Goal: Information Seeking & Learning: Learn about a topic

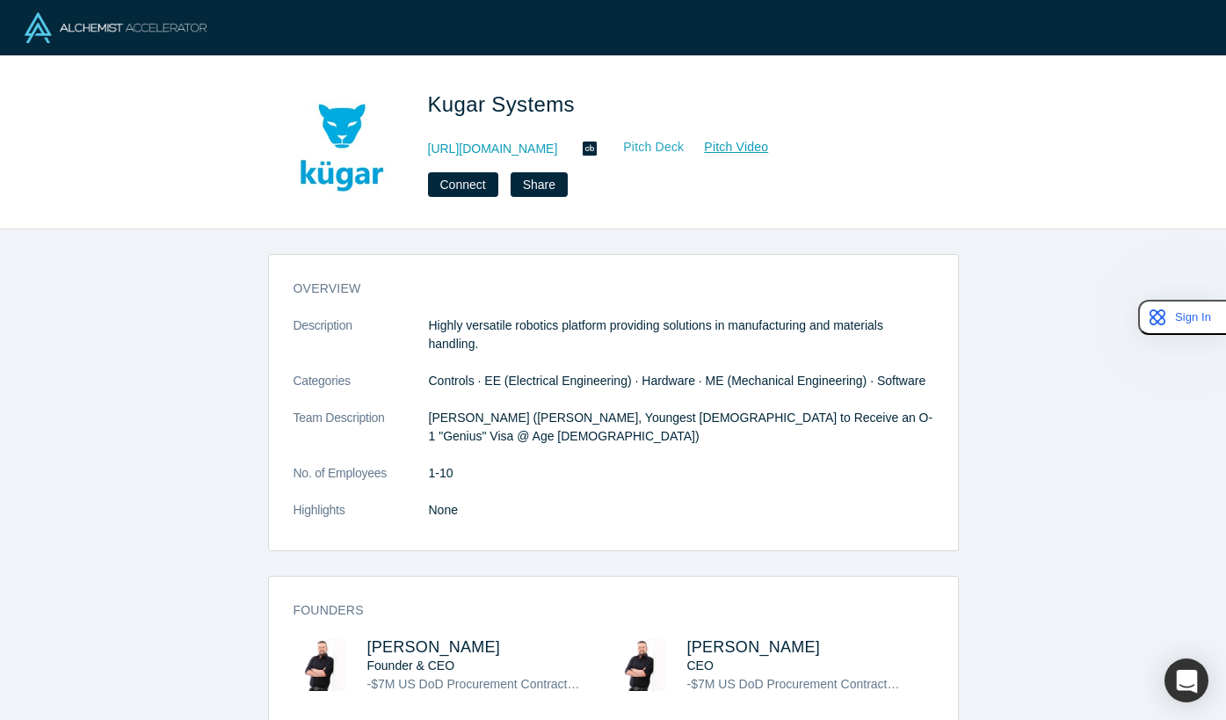
click at [639, 142] on link "Pitch Deck" at bounding box center [644, 147] width 81 height 20
click at [390, 638] on span "Gary Kurek" at bounding box center [435, 647] width 134 height 18
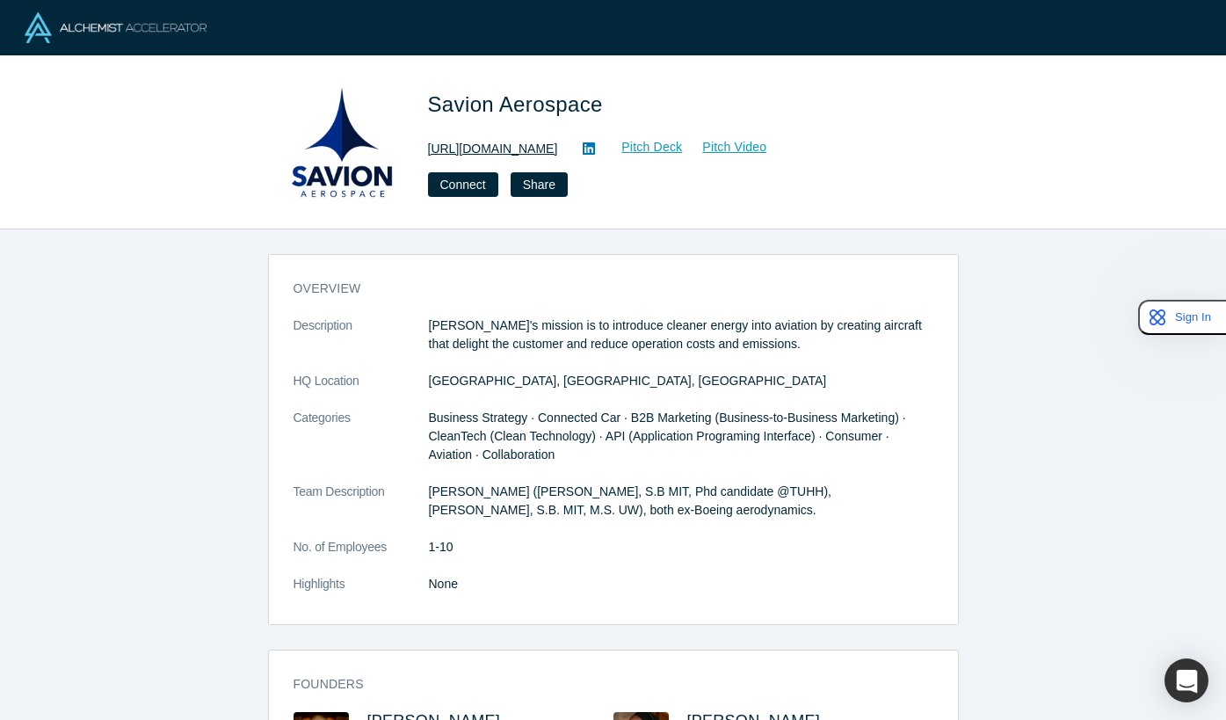
click at [552, 156] on link "http://www.savionaerospace.com" at bounding box center [493, 149] width 130 height 18
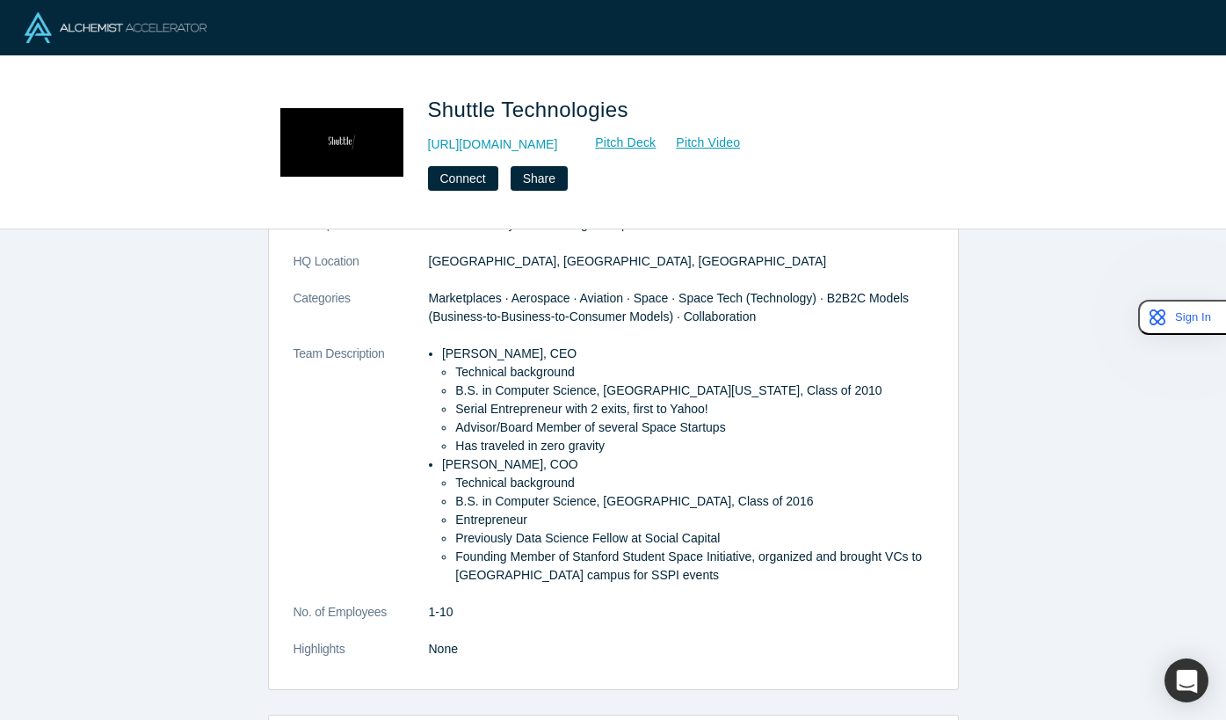
scroll to position [103, 0]
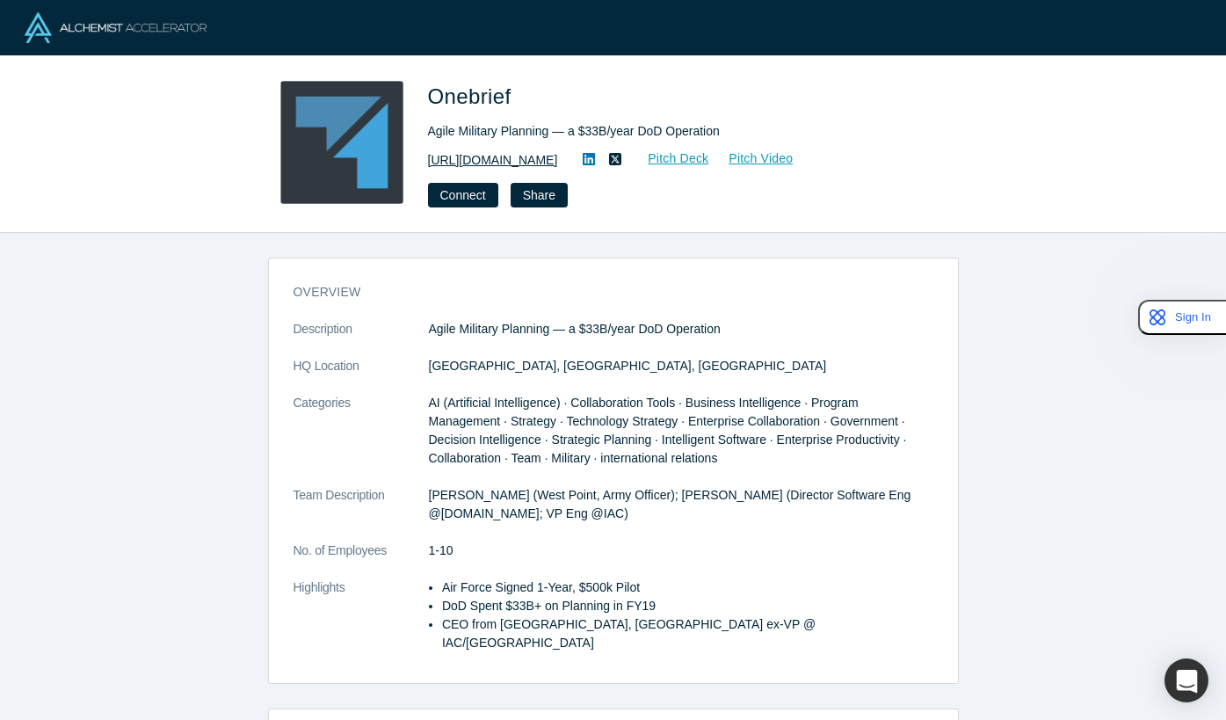
click at [530, 159] on link "[URL][DOMAIN_NAME]" at bounding box center [493, 160] width 130 height 18
